Goal: Transaction & Acquisition: Purchase product/service

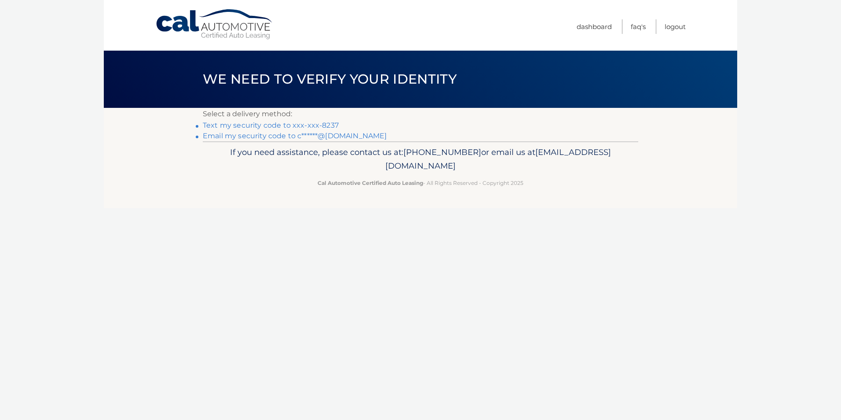
click at [320, 125] on link "Text my security code to xxx-xxx-8237" at bounding box center [271, 125] width 136 height 8
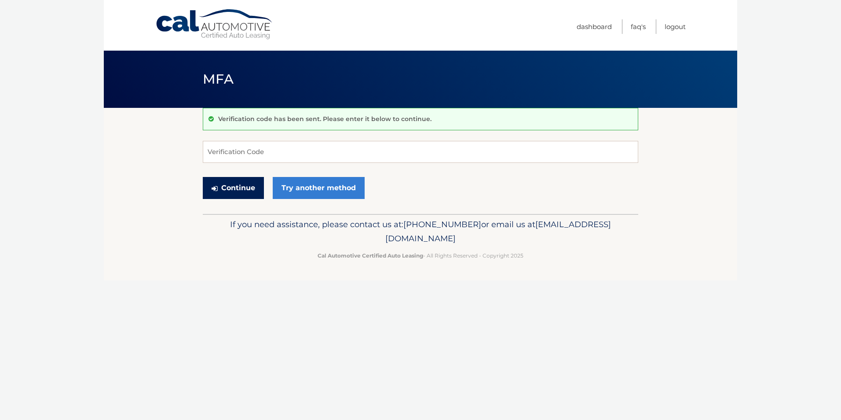
click at [237, 189] on button "Continue" at bounding box center [233, 188] width 61 height 22
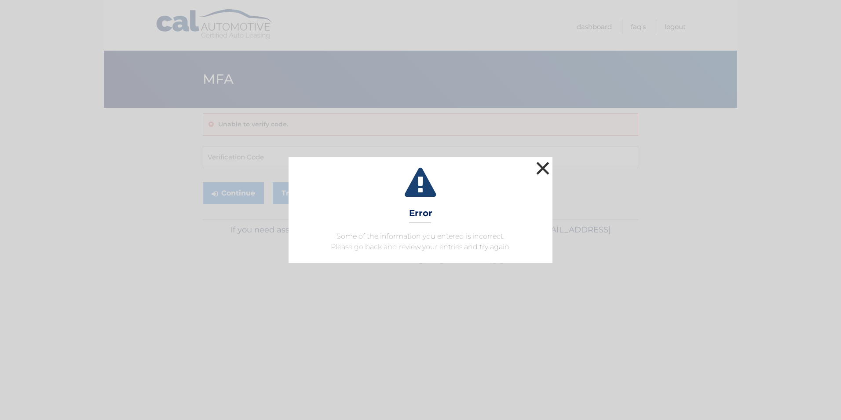
click at [544, 170] on button "×" at bounding box center [543, 168] width 18 height 18
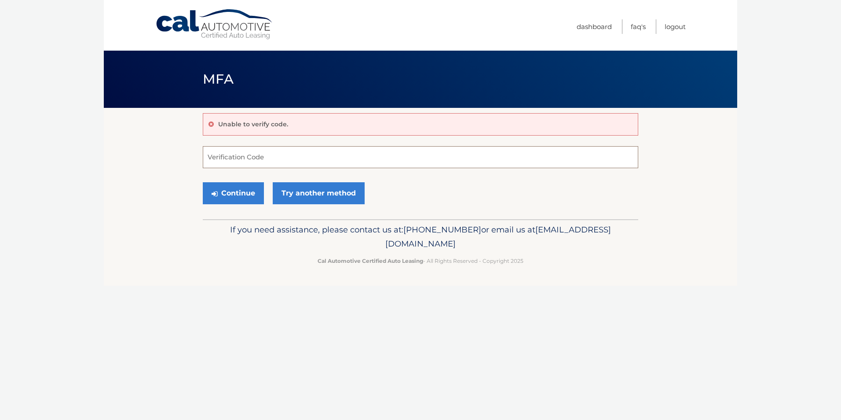
click at [327, 152] on input "Verification Code" at bounding box center [421, 157] width 436 height 22
type input "336428"
click at [254, 189] on button "Continue" at bounding box center [233, 193] width 61 height 22
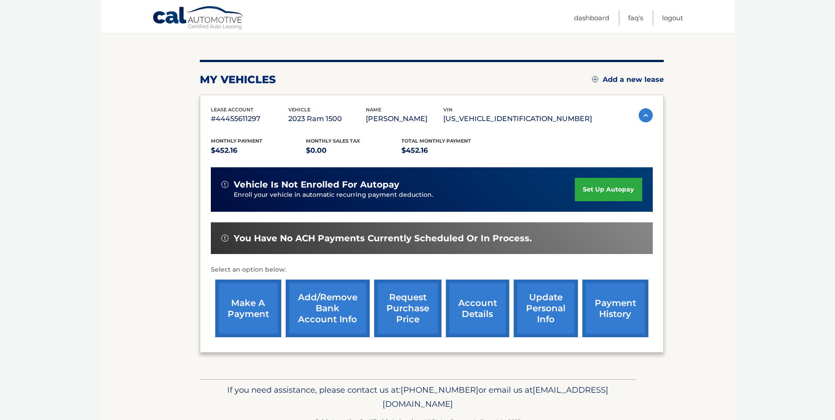
scroll to position [88, 0]
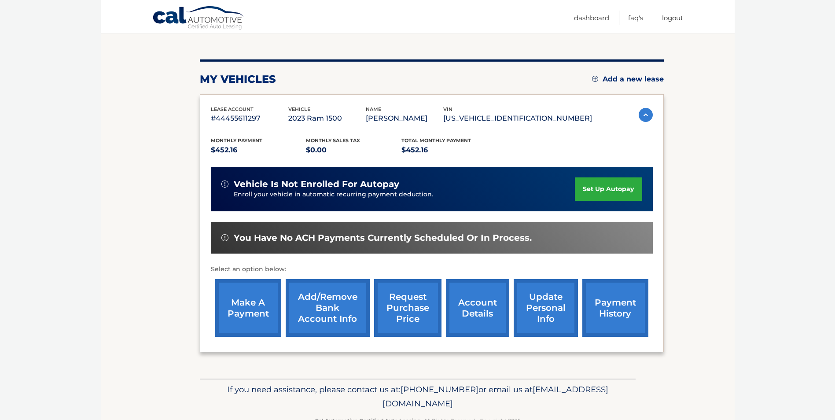
click at [238, 300] on link "make a payment" at bounding box center [248, 308] width 66 height 58
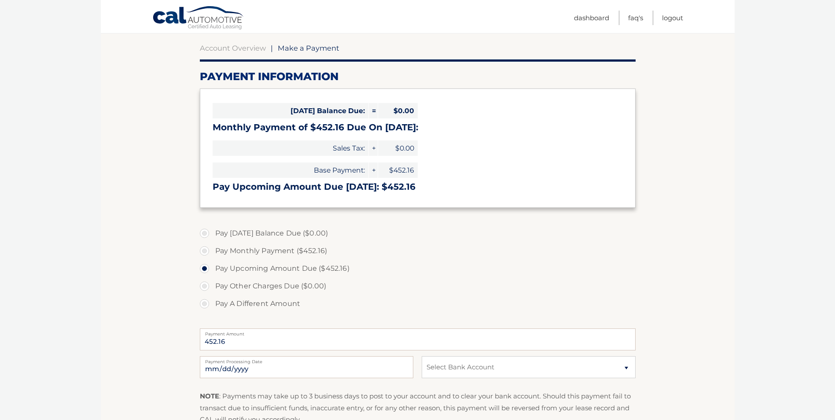
scroll to position [88, 0]
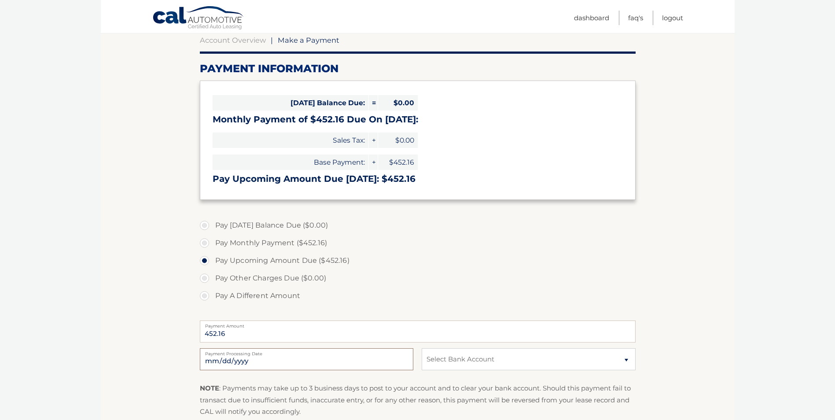
click at [306, 361] on input "[DATE]" at bounding box center [306, 359] width 213 height 22
type input "[DATE]"
click at [473, 360] on select "Select Bank Account Checking UMB, NA *****1117 Checking SANTANDER *****5921" at bounding box center [528, 359] width 213 height 22
select select "ODgxYjE1MDktNDU4Ni00OWRhLWFhNDgtYTRjNzAwZDU2ZTRi"
click at [422, 348] on select "Select Bank Account Checking UMB, NA *****1117 Checking SANTANDER *****5921" at bounding box center [528, 359] width 213 height 22
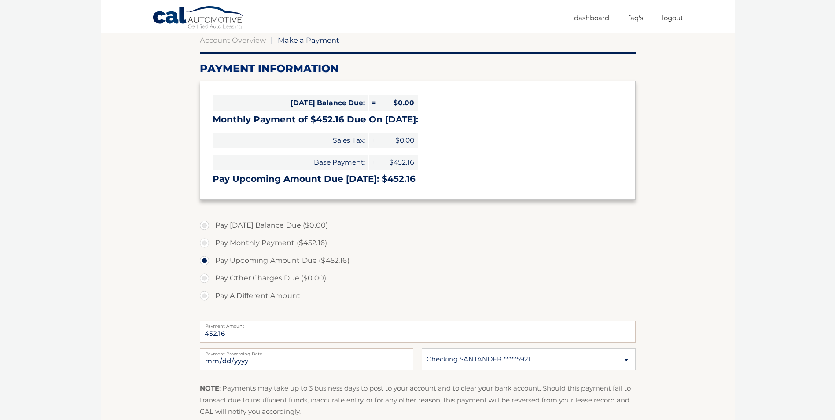
click at [621, 261] on label "Pay Upcoming Amount Due ($452.16)" at bounding box center [418, 261] width 436 height 18
click at [212, 261] on input "Pay Upcoming Amount Due ($452.16)" at bounding box center [207, 259] width 9 height 14
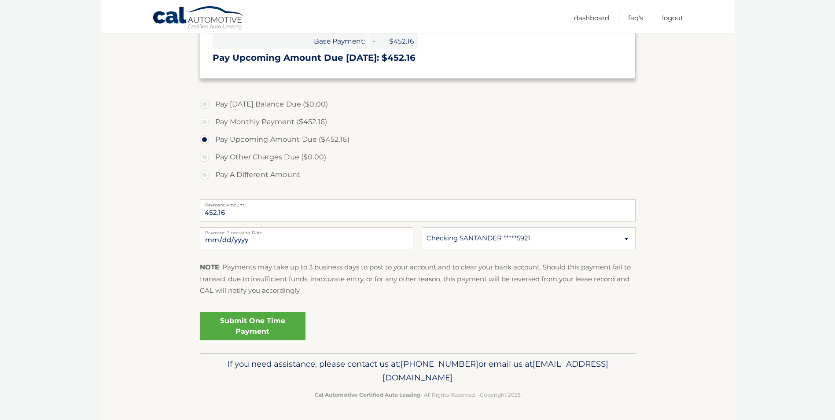
click at [260, 327] on link "Submit One Time Payment" at bounding box center [253, 326] width 106 height 28
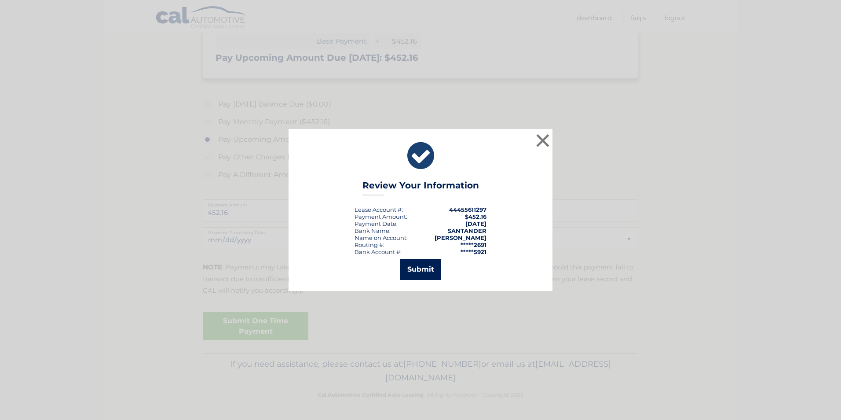
click at [422, 272] on button "Submit" at bounding box center [420, 269] width 41 height 21
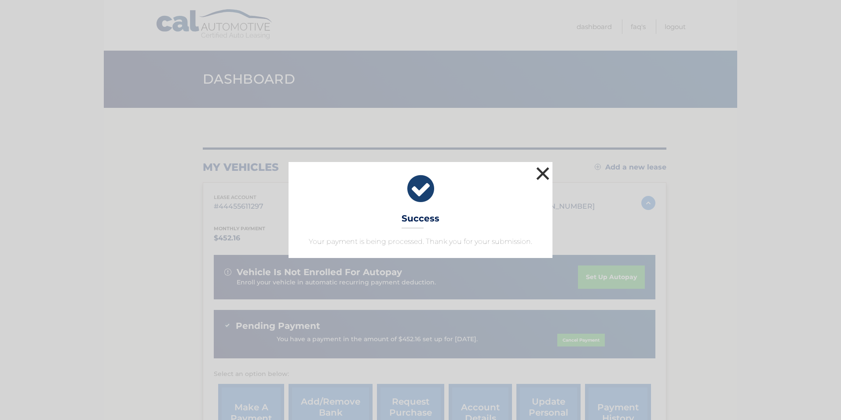
click at [542, 171] on button "×" at bounding box center [543, 174] width 18 height 18
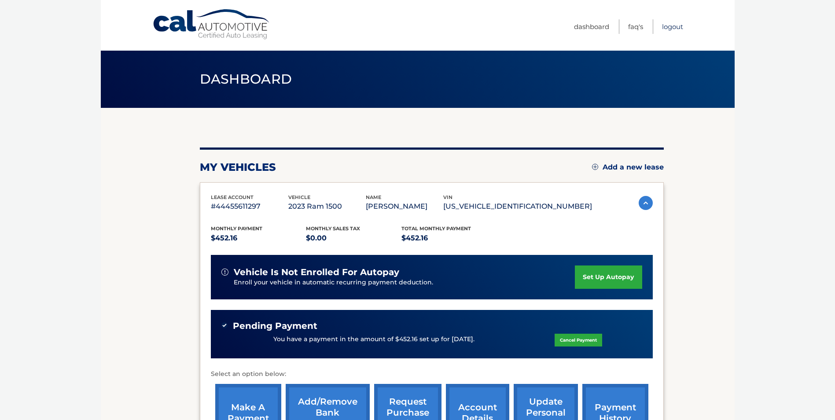
click at [671, 29] on link "Logout" at bounding box center [672, 26] width 21 height 15
